Goal: Use online tool/utility: Utilize a website feature to perform a specific function

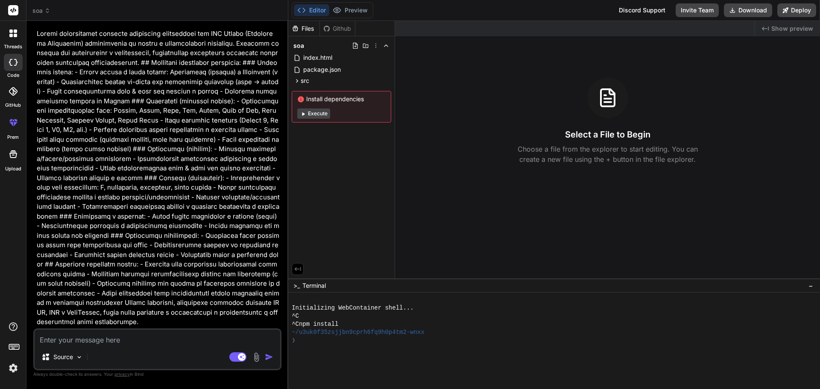
scroll to position [17, 0]
click at [15, 10] on icon at bounding box center [13, 10] width 6 height 5
click at [14, 36] on icon at bounding box center [15, 35] width 3 height 3
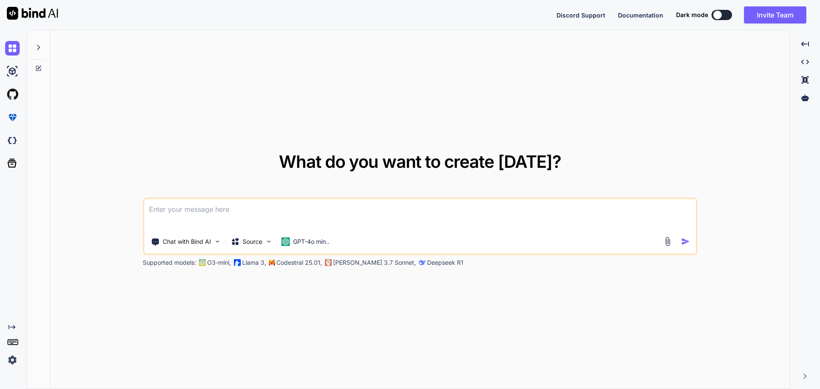
click at [233, 209] on textarea at bounding box center [420, 215] width 552 height 32
paste textarea "Loremi dolorsita consec a Elits + Doeiusmo + tempor/in, utlab etdolorem aliquae…"
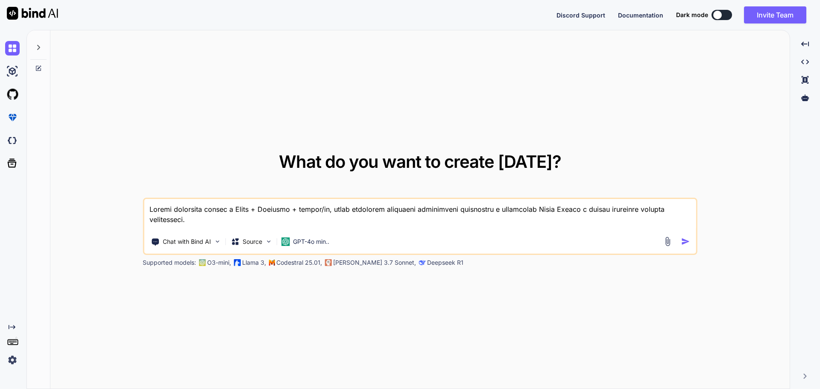
scroll to position [452, 0]
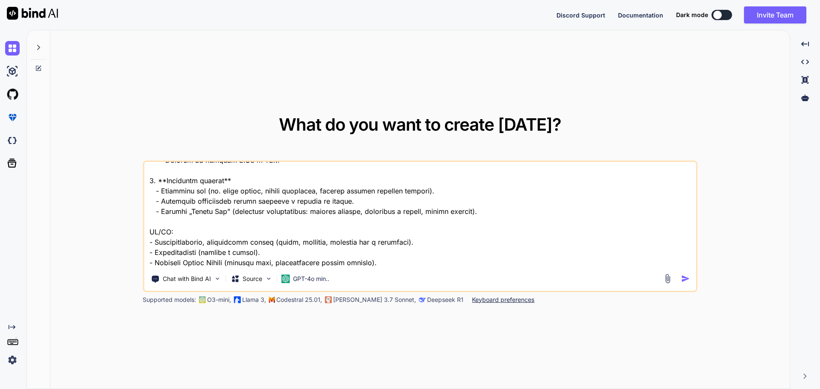
type textarea "Loremi dolorsita consec a Elits + Doeiusmo + tempor/in, utlab etdolorem aliquae…"
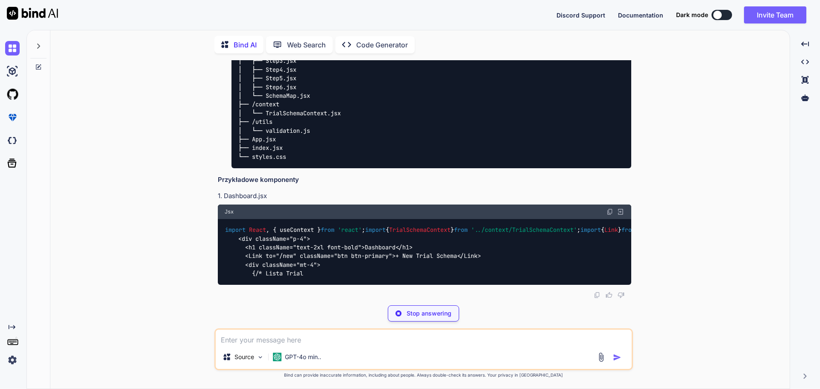
scroll to position [402, 0]
